Goal: Transaction & Acquisition: Purchase product/service

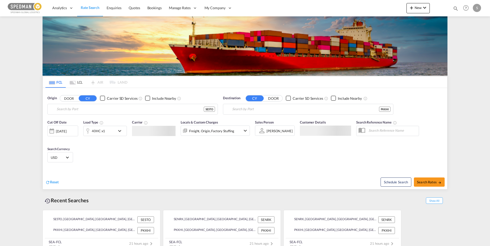
type input "[GEOGRAPHIC_DATA], SESTO"
type input "[GEOGRAPHIC_DATA], PKKHI"
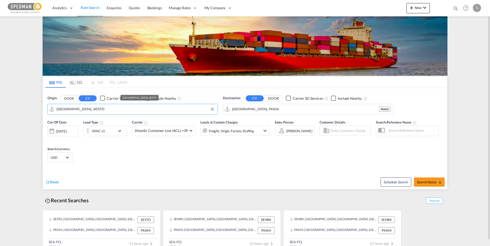
drag, startPoint x: 97, startPoint y: 110, endPoint x: 45, endPoint y: 109, distance: 52.0
click at [45, 109] on div "Origin DOOR CY Carrier SD Services Include Nearby Stockholm, SESTO" at bounding box center [132, 105] width 175 height 24
drag, startPoint x: 93, startPoint y: 109, endPoint x: 58, endPoint y: 107, distance: 35.4
click at [58, 107] on input "[GEOGRAPHIC_DATA], SESTO" at bounding box center [136, 110] width 158 height 8
type input "S"
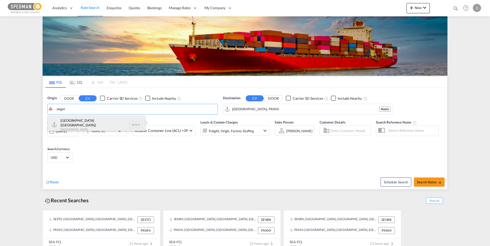
click at [75, 121] on div "Gothenburg (Goteborg) Sweden SEGOT" at bounding box center [96, 125] width 97 height 18
type input "Gothenburg (Goteborg), SEGOT"
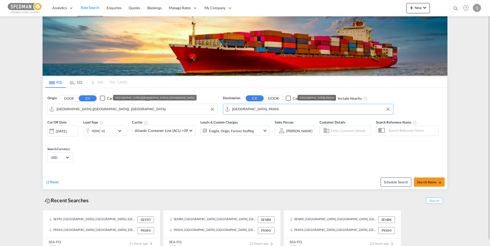
drag, startPoint x: 272, startPoint y: 111, endPoint x: 227, endPoint y: 111, distance: 45.1
click at [227, 111] on md-input-container "Karachi, PKKHI" at bounding box center [308, 109] width 170 height 10
drag, startPoint x: 261, startPoint y: 110, endPoint x: 225, endPoint y: 109, distance: 35.4
click at [225, 109] on md-input-container "Karachi, PKKHI" at bounding box center [308, 109] width 170 height 10
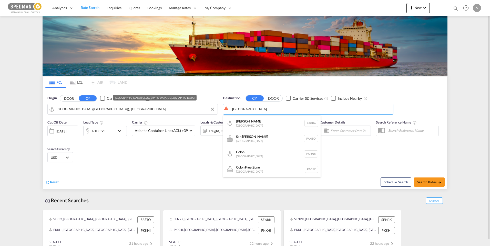
type input "panama"
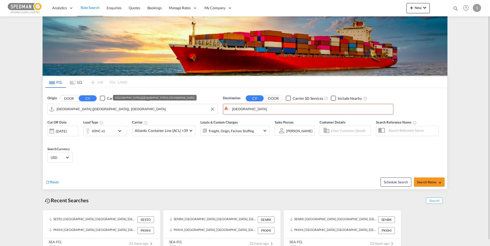
click at [69, 135] on div "24 Sep 2025" at bounding box center [62, 131] width 31 height 11
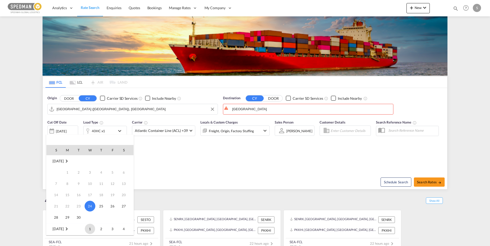
click at [92, 232] on span "1" at bounding box center [90, 229] width 10 height 10
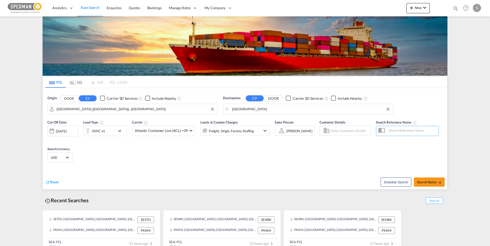
click at [257, 111] on body "Analytics Dashboard Rate Search Enquiries Quotes Bookings" at bounding box center [245, 123] width 490 height 246
click at [253, 110] on body "Analytics Dashboard Rate Search Enquiries Quotes Bookings" at bounding box center [245, 123] width 490 height 246
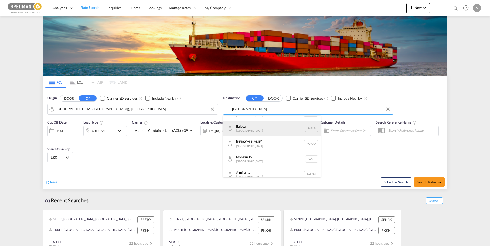
click at [267, 132] on div "Balboa Panama PABLB" at bounding box center [271, 128] width 97 height 15
type input "Balboa, PABLB"
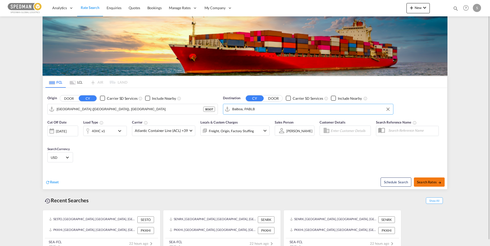
click at [427, 184] on button "Search Rates" at bounding box center [429, 182] width 31 height 9
type input "SEGOT to PABLB / 1 Oct 2025"
drag, startPoint x: 272, startPoint y: 109, endPoint x: 211, endPoint y: 116, distance: 61.3
click at [211, 116] on div "Origin DOOR CY Carrier SD Services Include Nearby [GEOGRAPHIC_DATA], SESTO SEST…" at bounding box center [245, 102] width 404 height 29
drag, startPoint x: 263, startPoint y: 111, endPoint x: 215, endPoint y: 111, distance: 47.7
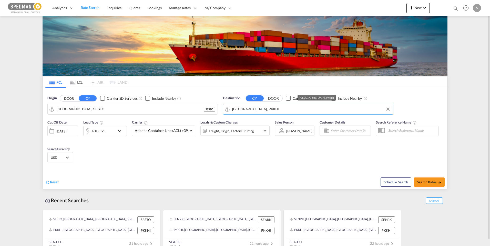
click at [215, 111] on div "Origin DOOR CY Carrier SD Services Include Nearby [GEOGRAPHIC_DATA], SESTO SEST…" at bounding box center [245, 102] width 404 height 29
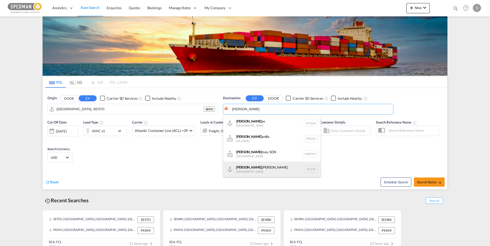
click at [264, 171] on div "Guay aquil Ecuador ECGYE" at bounding box center [271, 169] width 97 height 15
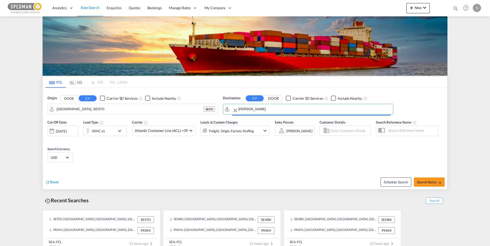
type input "Guayaquil, ECGYE"
click at [102, 112] on input "Stockholm, SESTO" at bounding box center [136, 110] width 158 height 8
type input "g"
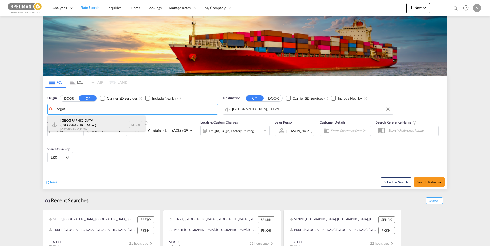
click at [79, 121] on div "Gothenburg (Goteborg) Sweden SEGOT" at bounding box center [96, 125] width 97 height 18
type input "Gothenburg (Goteborg), SEGOT"
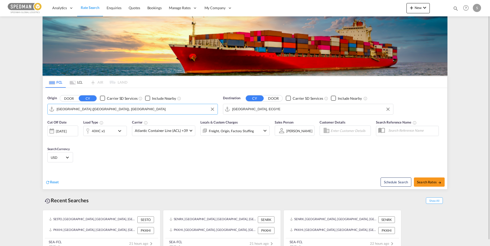
click at [66, 131] on div "24 Sep 2025" at bounding box center [61, 131] width 11 height 5
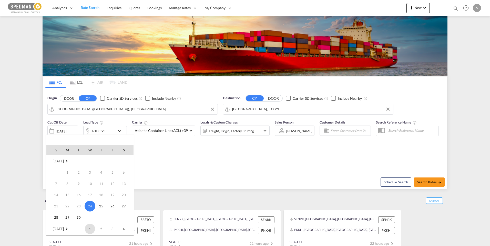
click at [89, 229] on span "1" at bounding box center [90, 229] width 10 height 10
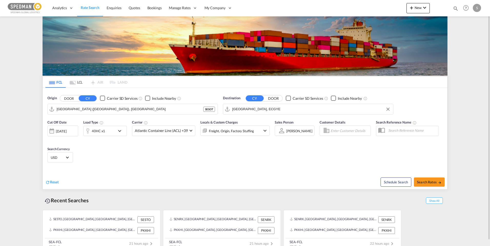
click at [160, 117] on div "Cut Off Date 01 Oct 2025 01/10/2025 Load Type 40HC x1 Carrier Atlantic Containe…" at bounding box center [158, 130] width 227 height 27
click at [192, 95] on div "Origin DOOR CY Carrier SD Services Include Nearby Gothenburg (Goteborg), SEGOT …" at bounding box center [132, 105] width 175 height 24
click at [429, 183] on span "Search Rates" at bounding box center [429, 182] width 25 height 4
type input "SEGOT to ECGYE / 1 Oct 2025"
